Goal: Find specific page/section: Find specific page/section

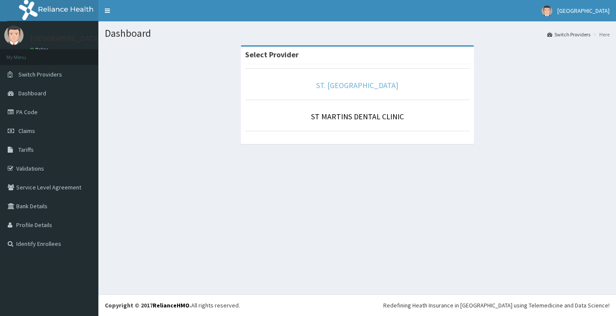
click at [348, 88] on link "ST. [GEOGRAPHIC_DATA]" at bounding box center [357, 85] width 82 height 10
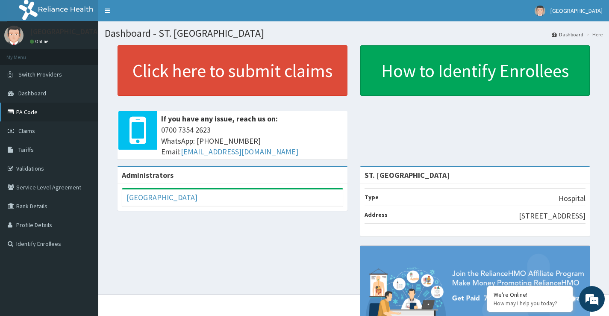
click at [24, 109] on link "PA Code" at bounding box center [49, 112] width 98 height 19
